Goal: Find contact information: Find phone

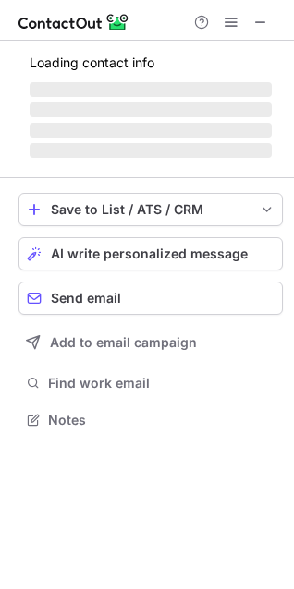
scroll to position [418, 294]
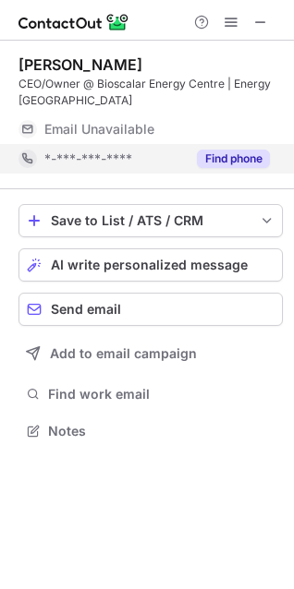
click at [244, 166] on button "Find phone" at bounding box center [233, 159] width 73 height 18
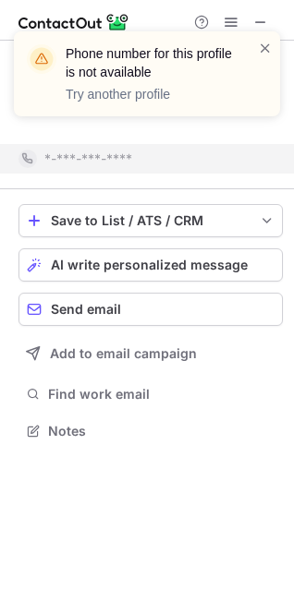
scroll to position [389, 294]
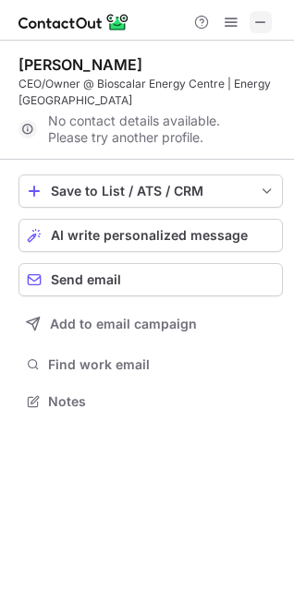
click at [259, 22] on span at bounding box center [260, 22] width 15 height 15
